Goal: Task Accomplishment & Management: Manage account settings

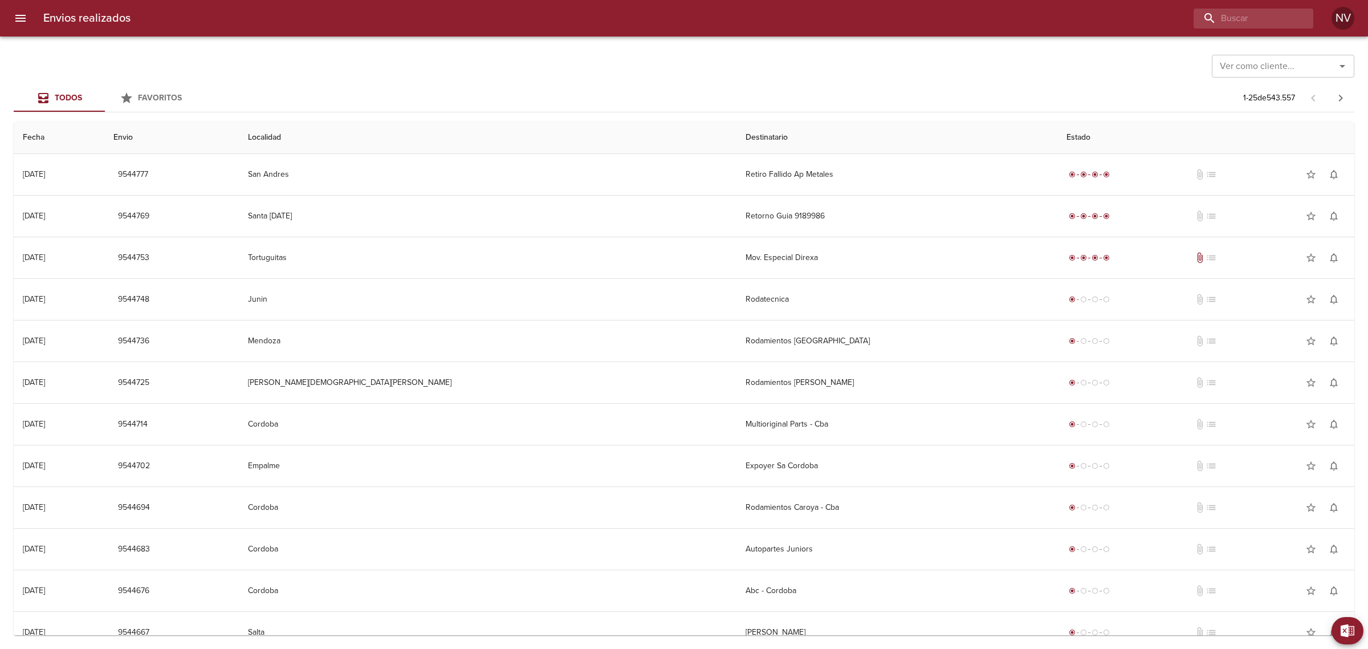
click at [21, 22] on icon "menu" at bounding box center [21, 18] width 14 height 14
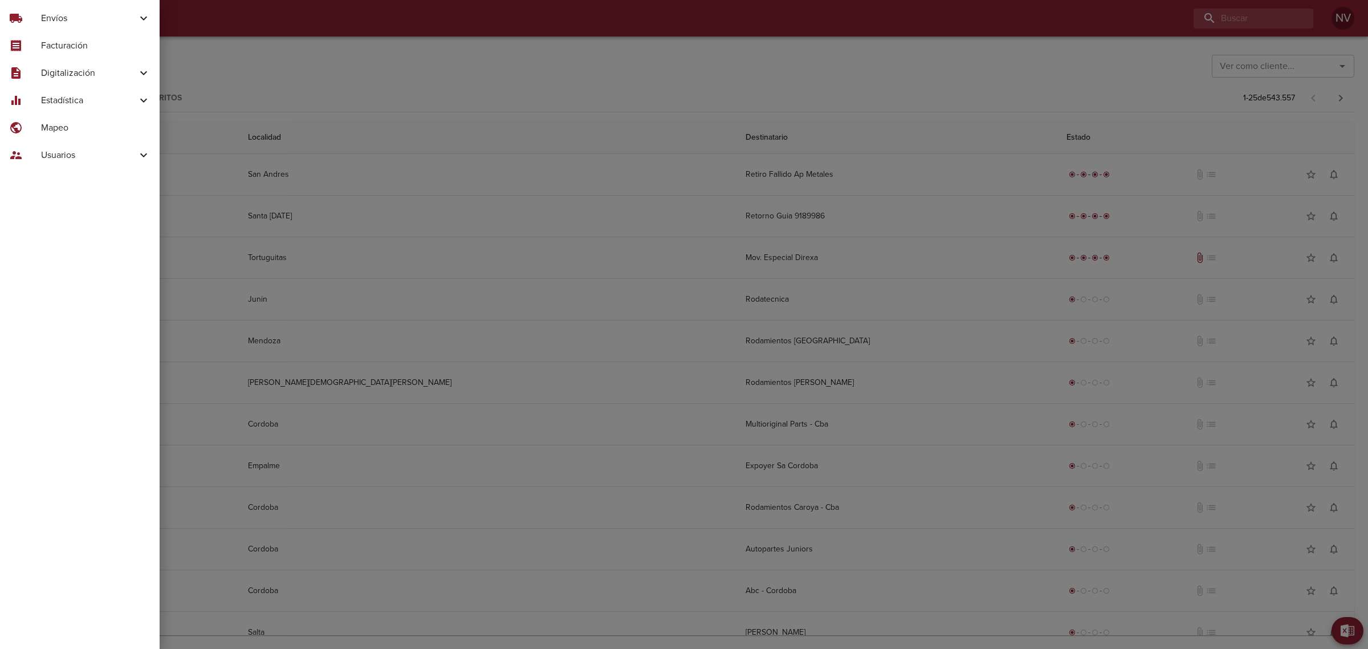
click at [72, 150] on span "Usuarios" at bounding box center [89, 155] width 96 height 14
click at [98, 194] on div "Crear Usuario" at bounding box center [80, 204] width 160 height 21
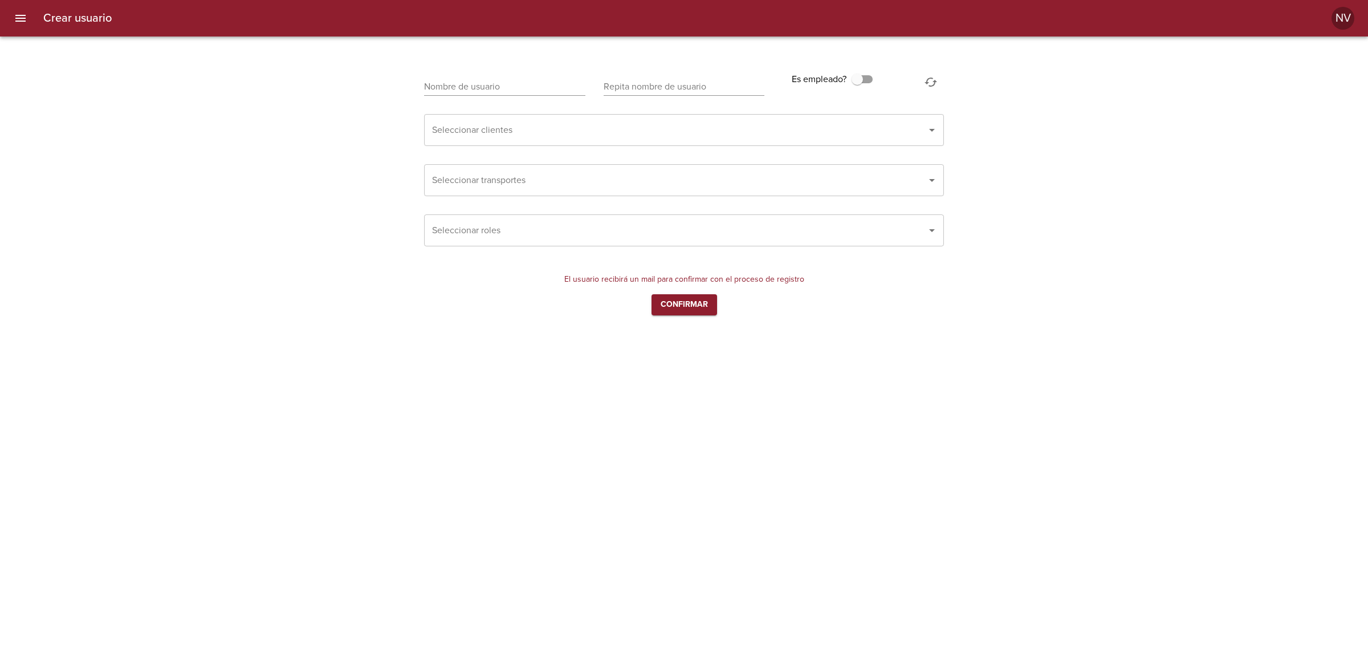
click at [559, 137] on input "Seleccionar clientes" at bounding box center [668, 130] width 478 height 22
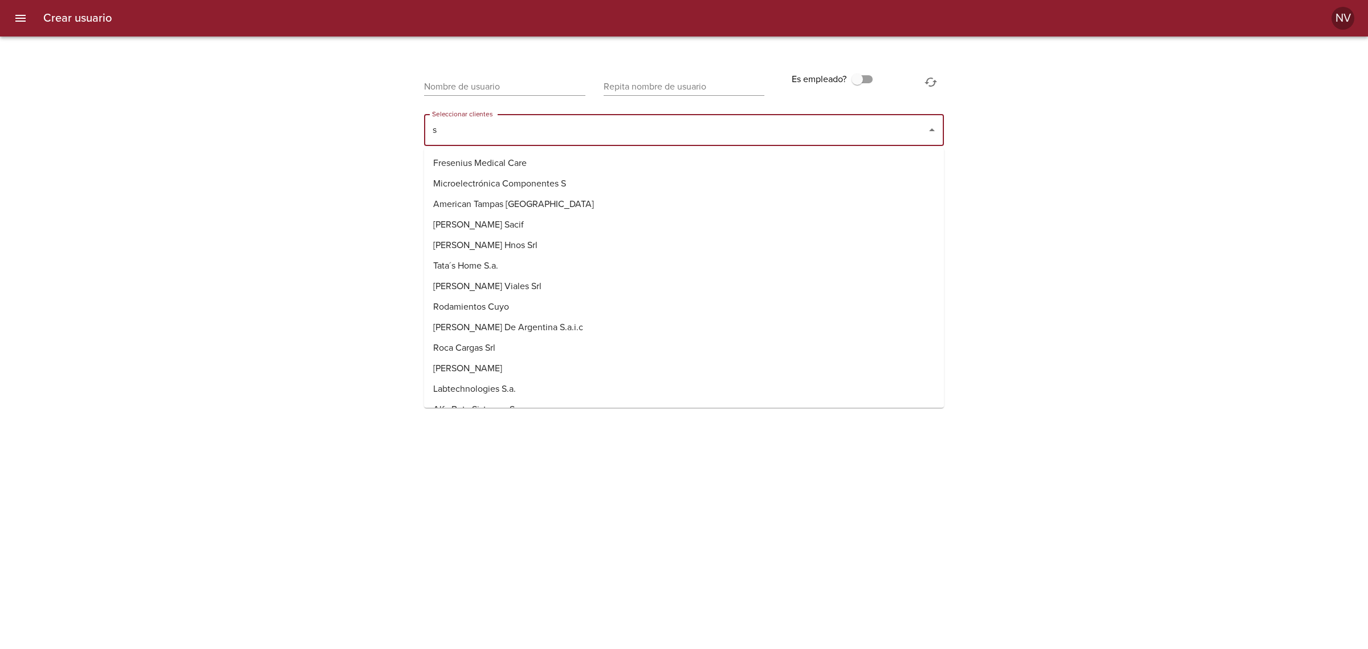
type input "s k"
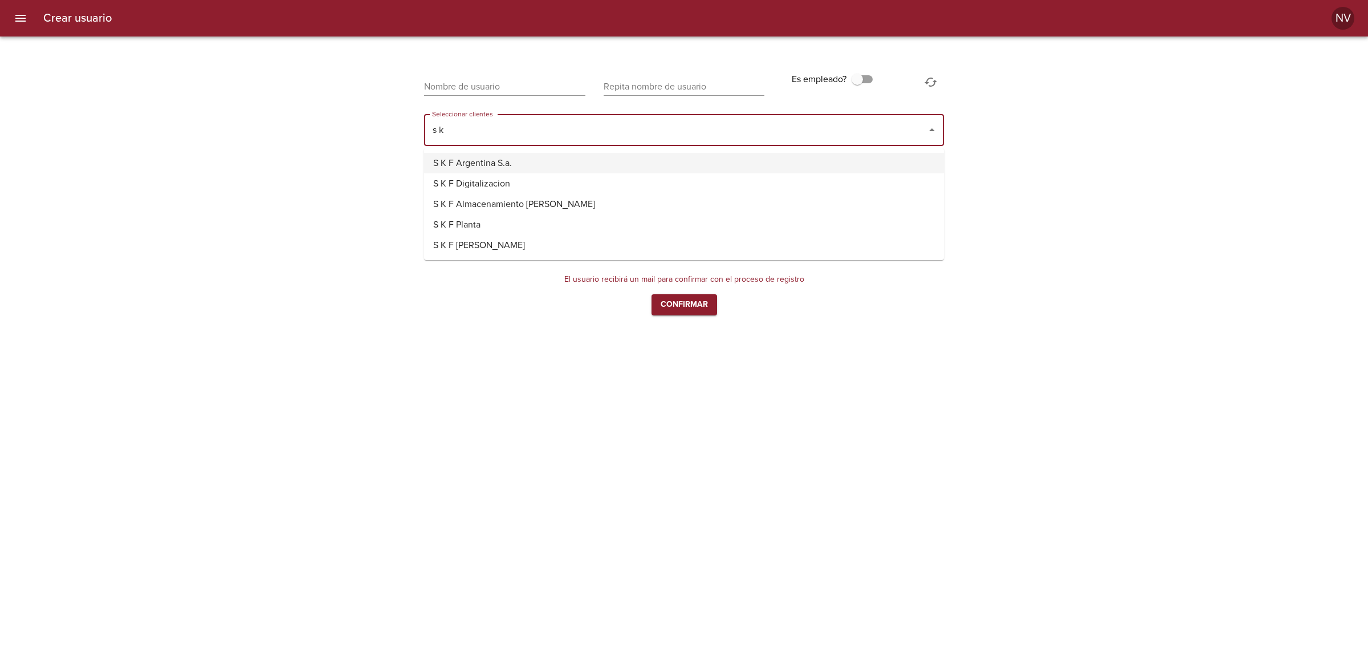
click at [526, 161] on li "S K F Argentina S.a." at bounding box center [684, 163] width 520 height 21
click at [511, 185] on input "Seleccionar transportes" at bounding box center [668, 180] width 478 height 22
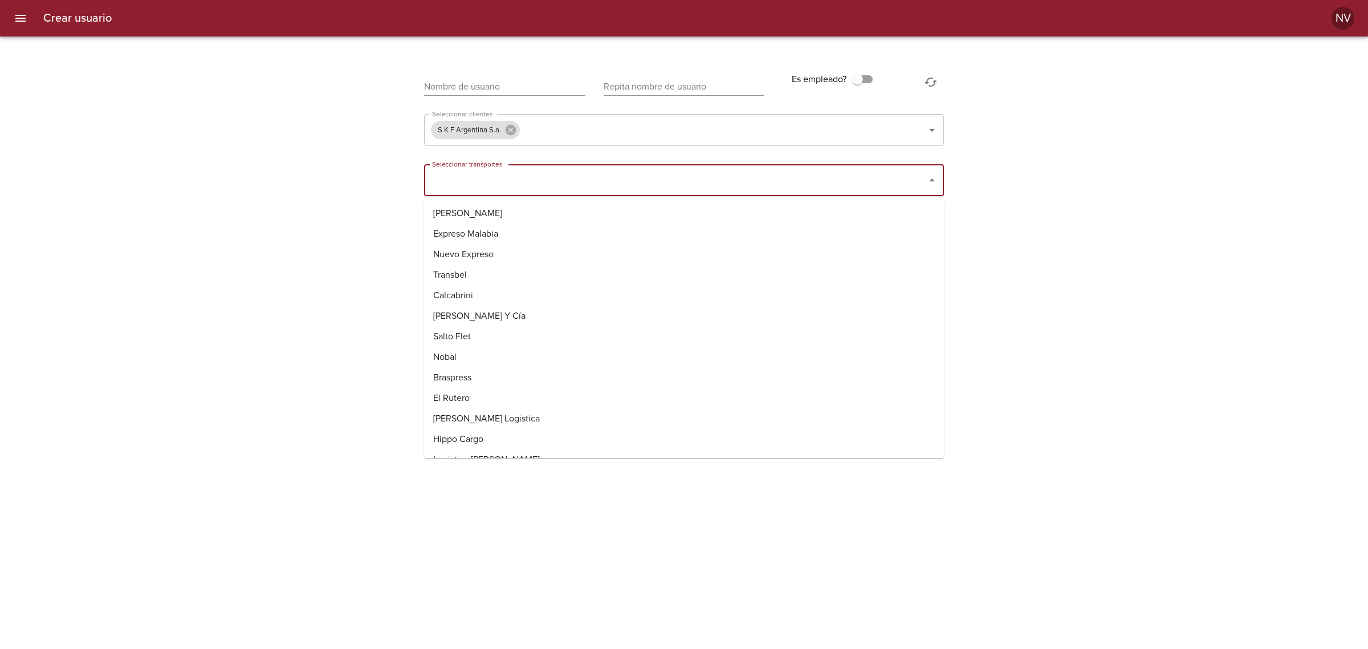
click at [381, 193] on div "Crear usuario Nombre de usuario Repita nombre de usuario Es empleado? Seleccion…" at bounding box center [684, 180] width 1368 height 288
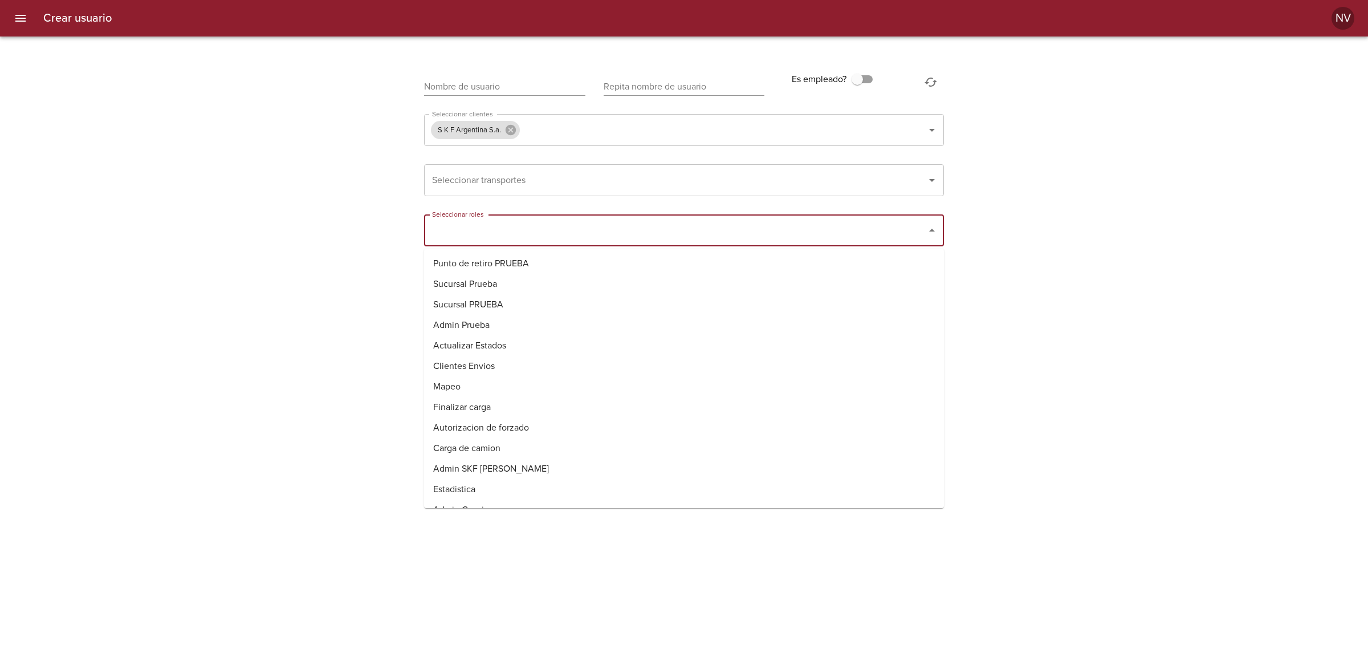
click at [437, 231] on input "Seleccionar roles" at bounding box center [668, 230] width 478 height 22
click at [495, 368] on li "Clientes Envios" at bounding box center [684, 366] width 520 height 21
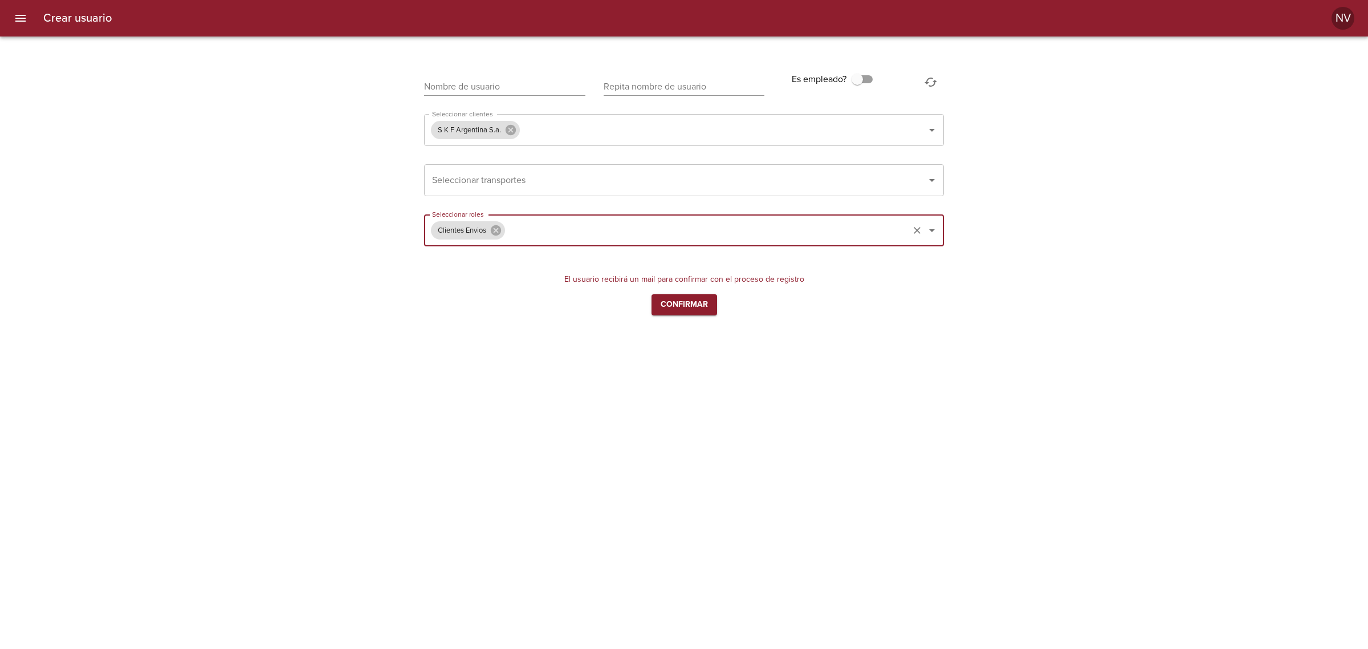
click at [527, 83] on input "text" at bounding box center [504, 87] width 161 height 18
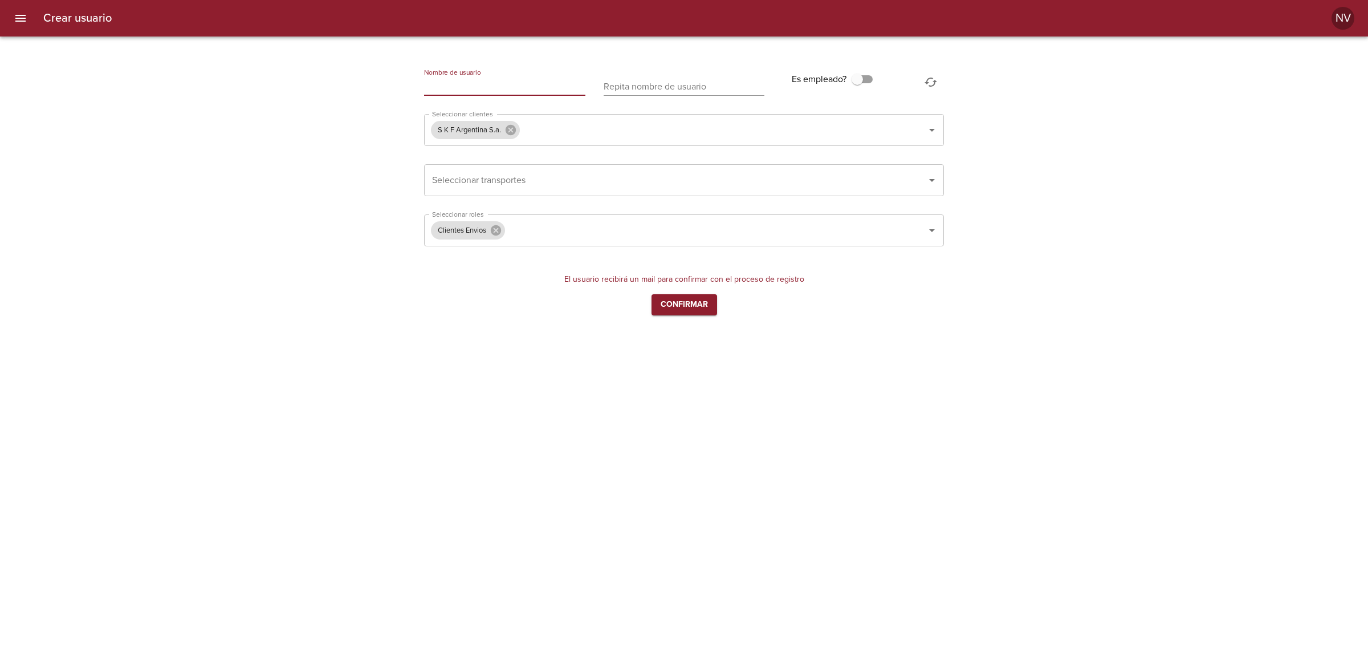
paste input "andrea.luque@skf.com"
type input "andrea.luque@skf.com"
click at [647, 89] on input "text" at bounding box center [684, 87] width 161 height 18
paste input "andrea.luque@skf.com"
type input "andrea.luque@skf.com"
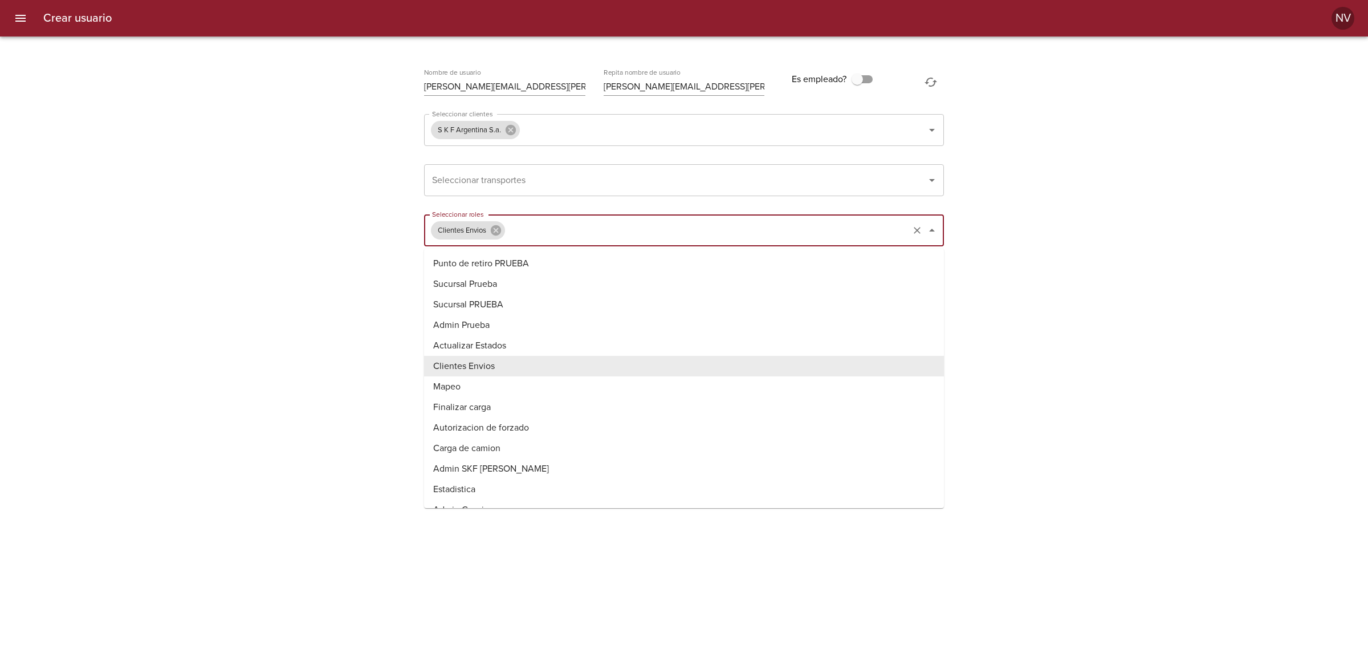
click at [545, 235] on input "Seleccionar roles" at bounding box center [707, 230] width 400 height 22
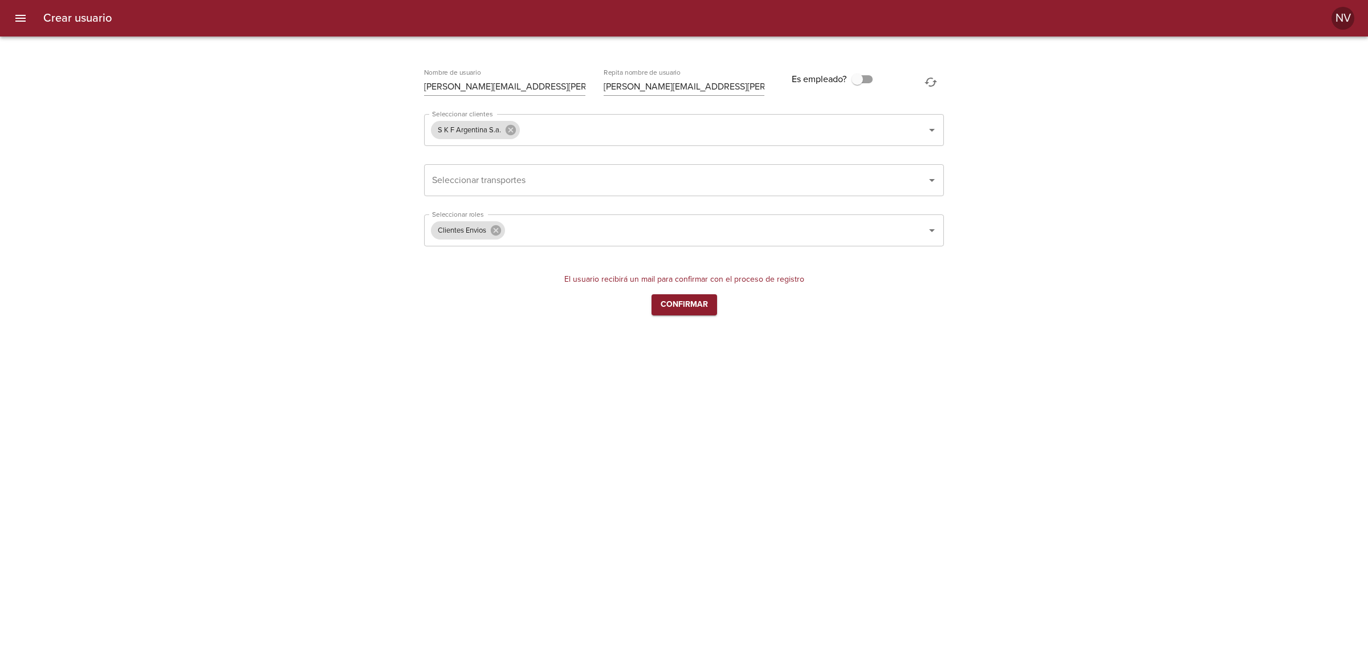
click at [321, 279] on div "Crear usuario Nombre de usuario andrea.luque@skf.com Repita nombre de usuario a…" at bounding box center [684, 180] width 1368 height 288
click at [672, 305] on span "Confirmar" at bounding box center [684, 304] width 47 height 14
click at [20, 15] on icon "menu" at bounding box center [20, 18] width 10 height 7
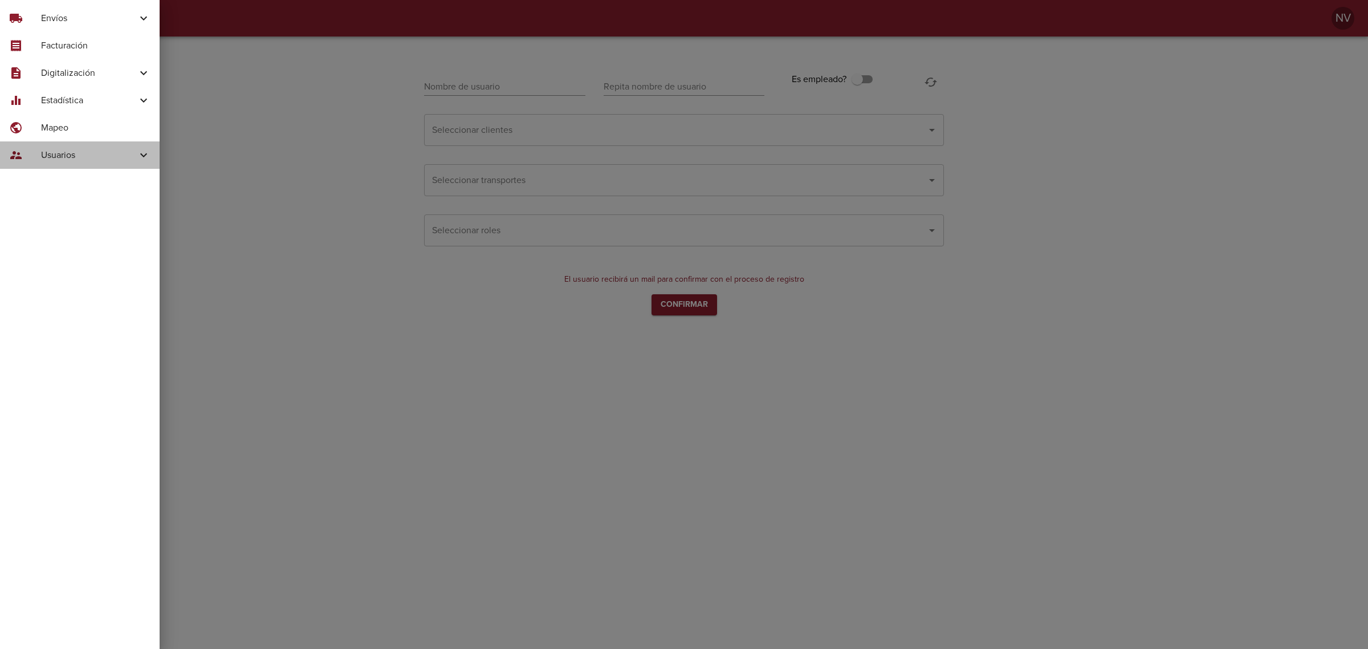
click at [63, 151] on span "Usuarios" at bounding box center [89, 155] width 96 height 14
click at [78, 174] on div "Administrar Usuarios" at bounding box center [80, 183] width 160 height 21
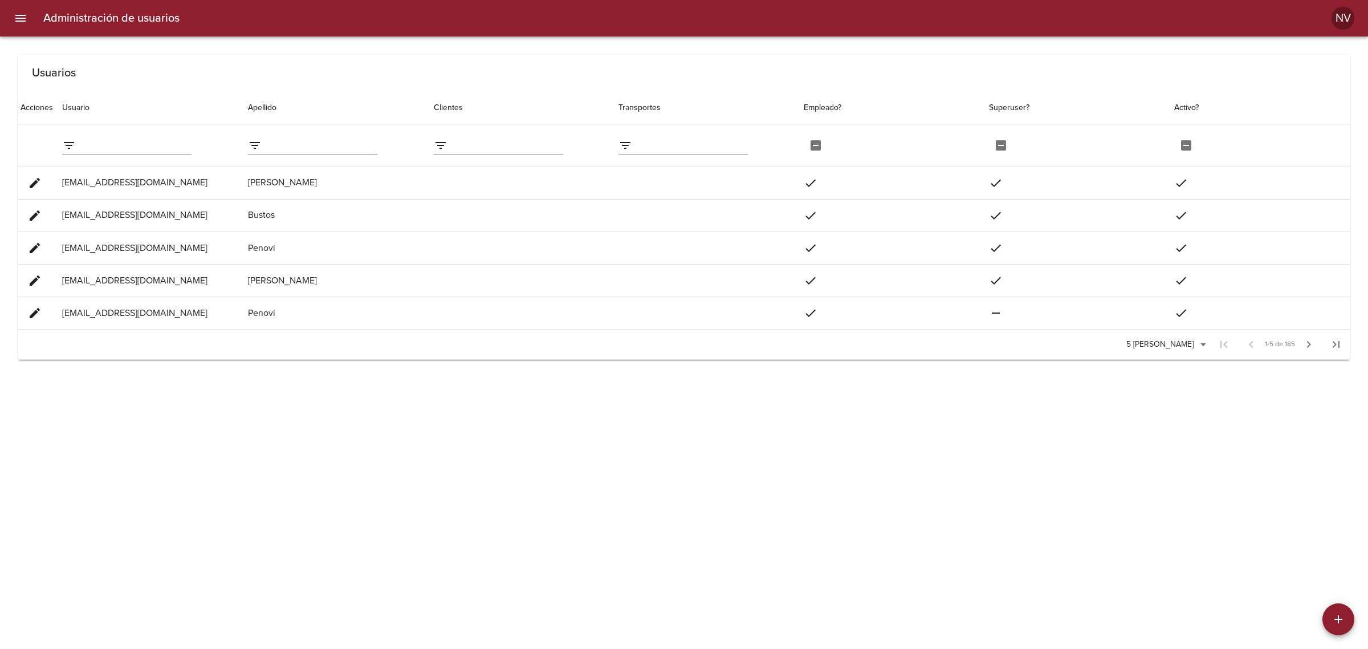
click at [123, 145] on input "filter data by Usuario" at bounding box center [135, 145] width 111 height 18
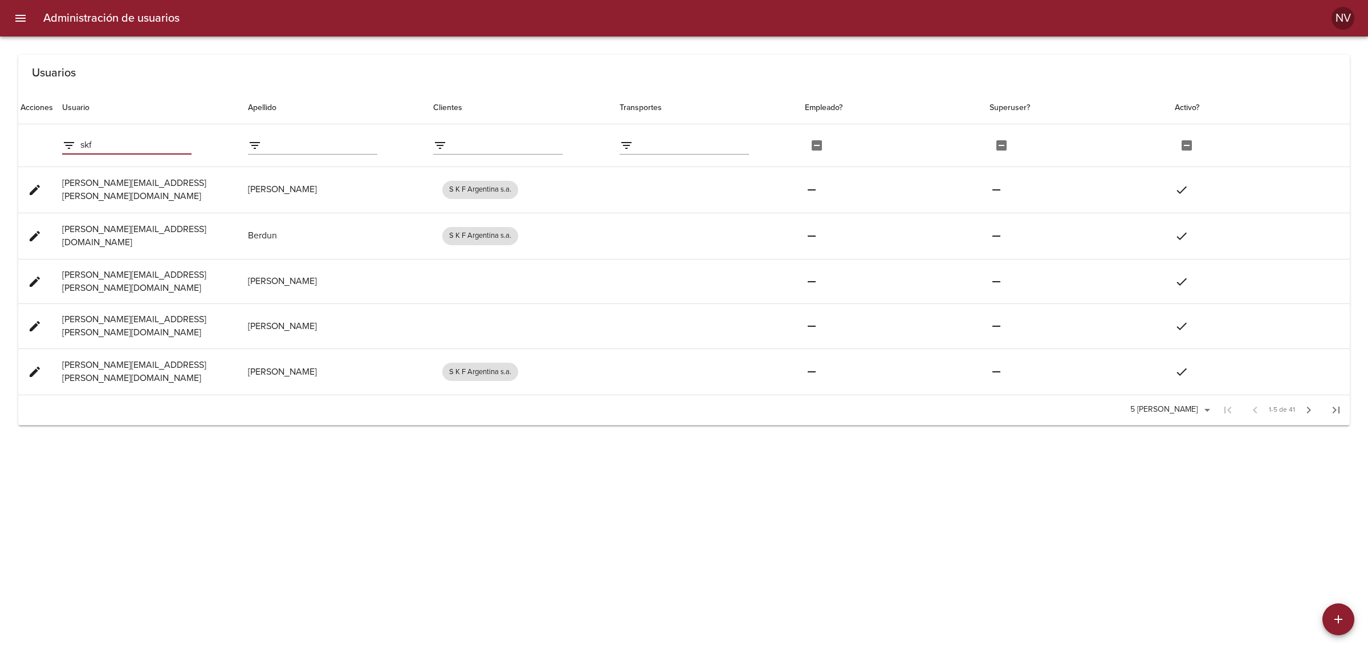
type input "skf"
click at [38, 201] on button "edit" at bounding box center [34, 189] width 27 height 27
